Goal: Book appointment/travel/reservation

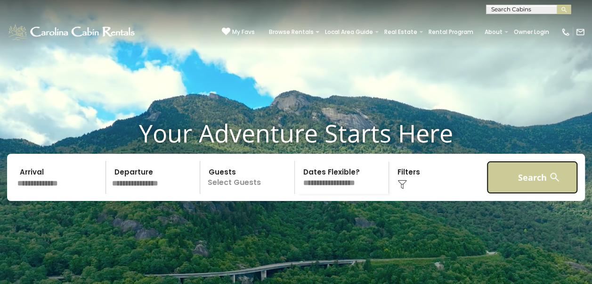
click at [525, 192] on button "Search" at bounding box center [533, 177] width 92 height 33
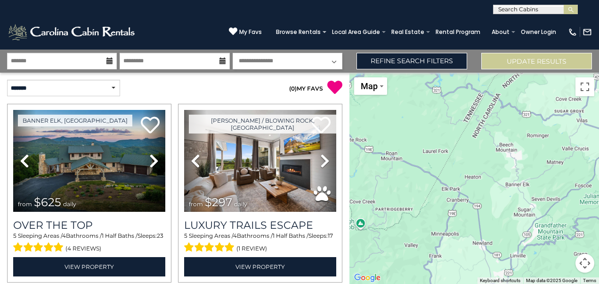
click at [497, 9] on input "text" at bounding box center [535, 11] width 82 height 9
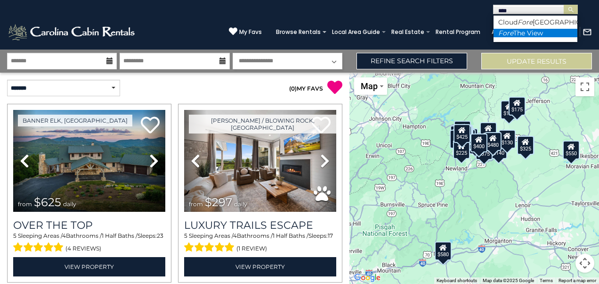
type input "****"
click at [512, 31] on em "Fore" at bounding box center [505, 33] width 15 height 8
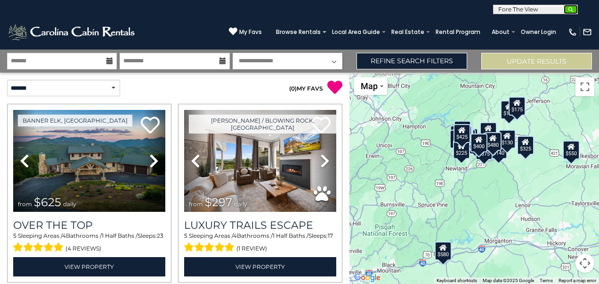
click at [571, 8] on img "submit" at bounding box center [571, 9] width 7 height 7
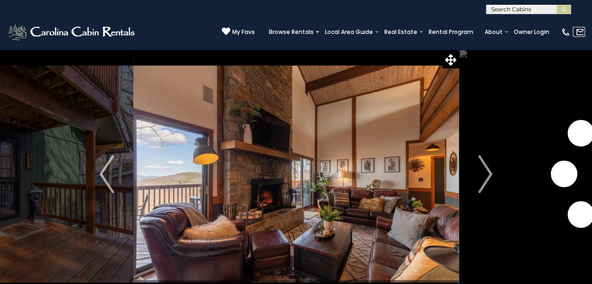
click at [580, 33] on img at bounding box center [580, 31] width 9 height 9
